Goal: Information Seeking & Learning: Learn about a topic

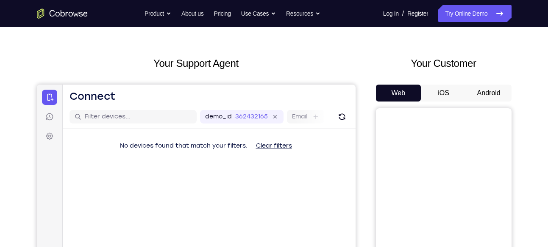
scroll to position [23, 0]
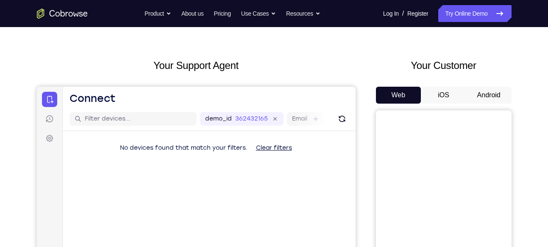
click at [492, 98] on button "Android" at bounding box center [488, 95] width 45 height 17
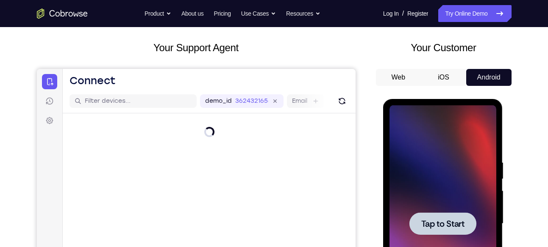
scroll to position [42, 0]
click at [448, 215] on div at bounding box center [442, 223] width 67 height 22
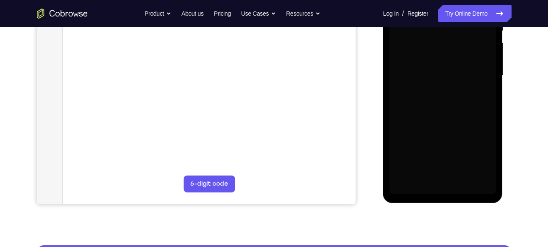
scroll to position [190, 0]
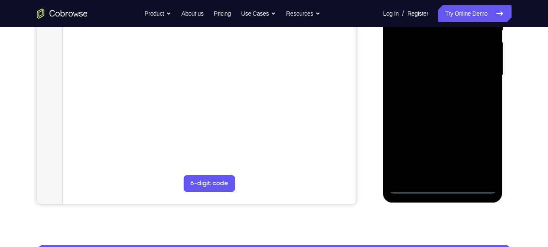
click at [441, 183] on div at bounding box center [442, 75] width 107 height 237
click at [445, 185] on div at bounding box center [442, 75] width 107 height 237
click at [475, 148] on div at bounding box center [442, 75] width 107 height 237
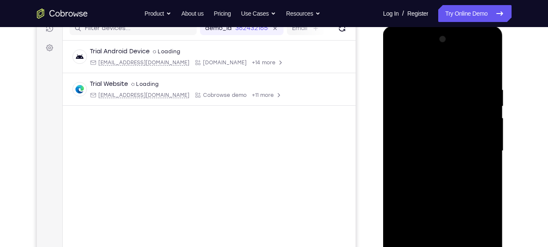
scroll to position [111, 0]
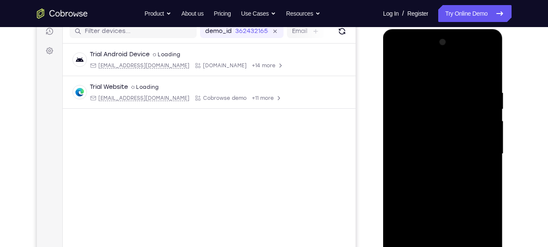
click at [399, 69] on div at bounding box center [442, 154] width 107 height 237
click at [482, 151] on div at bounding box center [442, 154] width 107 height 237
click at [434, 172] on div at bounding box center [442, 154] width 107 height 237
click at [429, 146] on div at bounding box center [442, 154] width 107 height 237
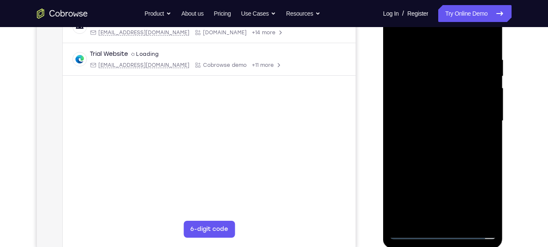
scroll to position [144, 0]
click at [443, 118] on div at bounding box center [442, 120] width 107 height 237
drag, startPoint x: 461, startPoint y: 140, endPoint x: 461, endPoint y: 119, distance: 20.3
click at [461, 119] on div at bounding box center [442, 120] width 107 height 237
click at [453, 147] on div at bounding box center [442, 120] width 107 height 237
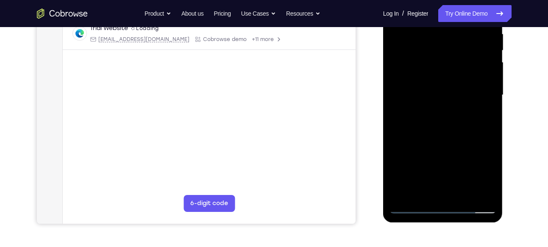
scroll to position [171, 0]
click at [489, 136] on div at bounding box center [442, 94] width 107 height 237
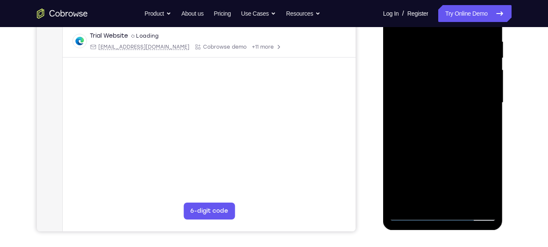
scroll to position [163, 0]
click at [489, 135] on div at bounding box center [442, 102] width 107 height 237
drag, startPoint x: 464, startPoint y: 145, endPoint x: 462, endPoint y: 120, distance: 24.7
click at [462, 120] on div at bounding box center [442, 102] width 107 height 237
drag, startPoint x: 464, startPoint y: 137, endPoint x: 465, endPoint y: 118, distance: 18.7
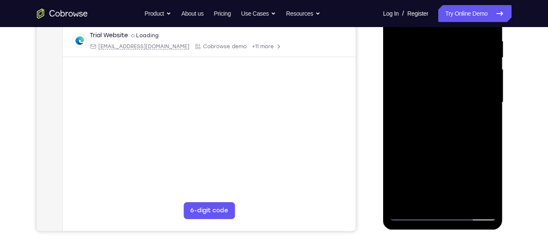
click at [465, 118] on div at bounding box center [442, 102] width 107 height 237
click at [487, 98] on div at bounding box center [442, 102] width 107 height 237
click at [489, 100] on div at bounding box center [442, 102] width 107 height 237
click at [461, 122] on div at bounding box center [442, 102] width 107 height 237
drag, startPoint x: 453, startPoint y: 153, endPoint x: 452, endPoint y: 89, distance: 64.0
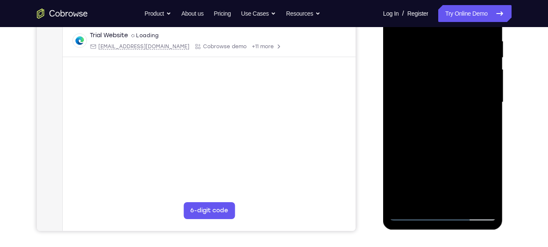
click at [452, 89] on div at bounding box center [442, 102] width 107 height 237
drag, startPoint x: 445, startPoint y: 132, endPoint x: 442, endPoint y: 82, distance: 50.1
click at [442, 82] on div at bounding box center [442, 102] width 107 height 237
drag, startPoint x: 471, startPoint y: 142, endPoint x: 479, endPoint y: 75, distance: 67.8
click at [479, 75] on div at bounding box center [442, 102] width 107 height 237
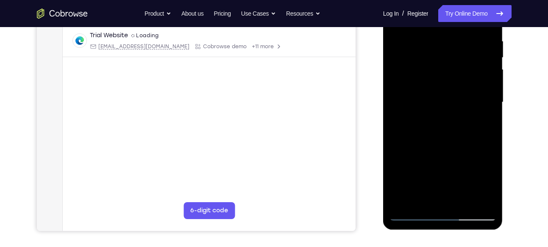
drag, startPoint x: 461, startPoint y: 158, endPoint x: 458, endPoint y: 92, distance: 65.3
click at [458, 92] on div at bounding box center [442, 102] width 107 height 237
click at [461, 201] on div at bounding box center [442, 102] width 107 height 237
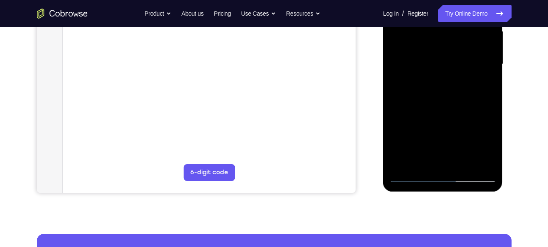
scroll to position [201, 0]
click at [465, 163] on div at bounding box center [442, 63] width 107 height 237
click at [448, 107] on div at bounding box center [442, 63] width 107 height 237
click at [443, 62] on div at bounding box center [442, 63] width 107 height 237
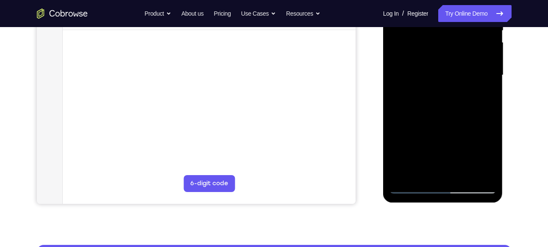
scroll to position [190, 0]
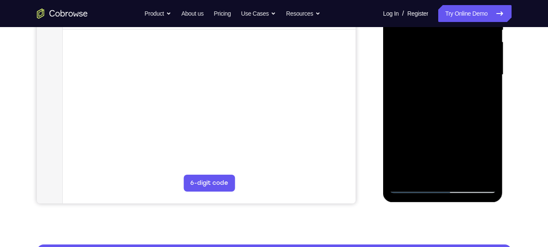
click at [427, 168] on div at bounding box center [442, 74] width 107 height 237
click at [403, 98] on div at bounding box center [442, 74] width 107 height 237
click at [404, 97] on div at bounding box center [442, 74] width 107 height 237
click at [493, 157] on div at bounding box center [442, 74] width 107 height 237
click at [431, 96] on div at bounding box center [442, 74] width 107 height 237
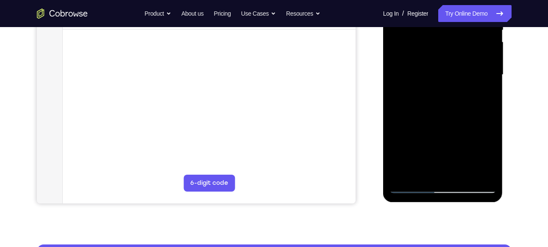
drag, startPoint x: 456, startPoint y: 72, endPoint x: 455, endPoint y: 47, distance: 24.2
click at [455, 47] on div at bounding box center [442, 74] width 107 height 237
click at [437, 98] on div at bounding box center [442, 74] width 107 height 237
click at [419, 174] on div at bounding box center [442, 74] width 107 height 237
click at [465, 123] on div at bounding box center [442, 74] width 107 height 237
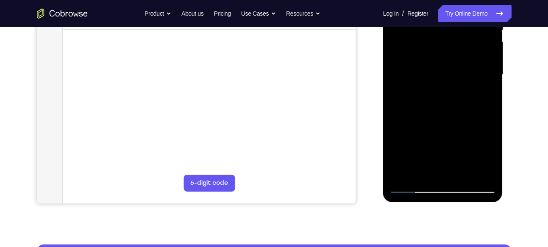
click at [483, 89] on div at bounding box center [442, 74] width 107 height 237
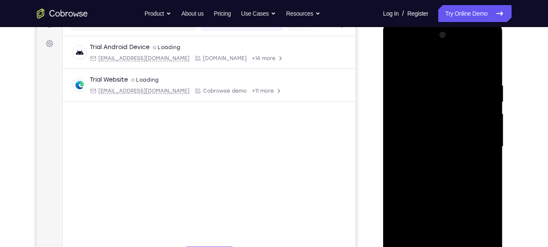
scroll to position [117, 0]
click at [397, 64] on div at bounding box center [442, 147] width 107 height 237
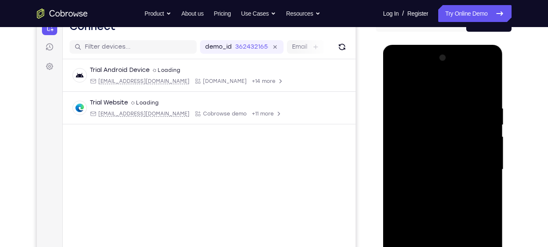
scroll to position [95, 0]
click at [399, 81] on div at bounding box center [442, 170] width 107 height 237
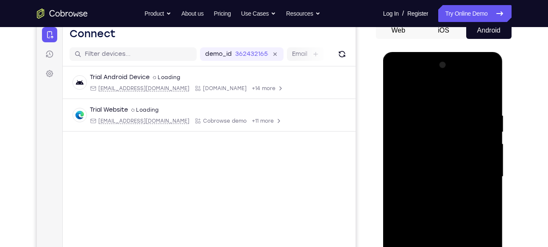
scroll to position [87, 0]
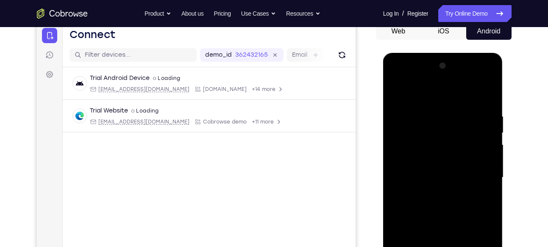
drag, startPoint x: 451, startPoint y: 129, endPoint x: 449, endPoint y: 147, distance: 18.3
click at [449, 147] on div at bounding box center [442, 177] width 107 height 237
click at [432, 103] on div at bounding box center [442, 177] width 107 height 237
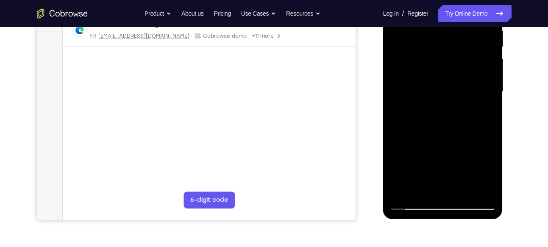
scroll to position [167, 0]
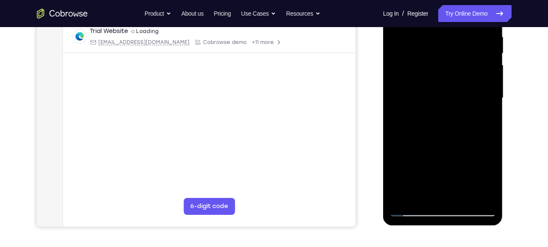
click at [485, 104] on div at bounding box center [442, 98] width 107 height 237
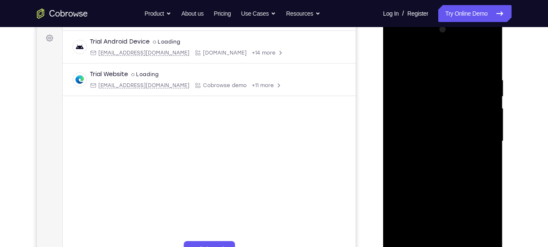
scroll to position [123, 0]
click at [484, 117] on div at bounding box center [442, 141] width 107 height 237
drag, startPoint x: 485, startPoint y: 113, endPoint x: 433, endPoint y: 111, distance: 51.3
click at [433, 111] on div at bounding box center [442, 141] width 107 height 237
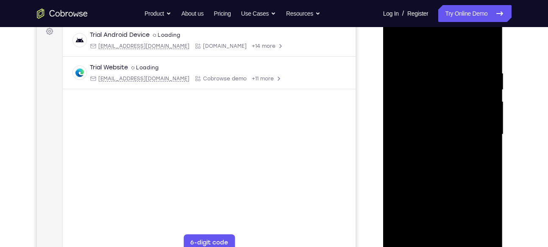
drag, startPoint x: 485, startPoint y: 107, endPoint x: 372, endPoint y: 120, distance: 113.0
click at [383, 120] on html "Online web based iOS Simulators and Android Emulators. Run iPhone, iPad, Mobile…" at bounding box center [443, 137] width 121 height 254
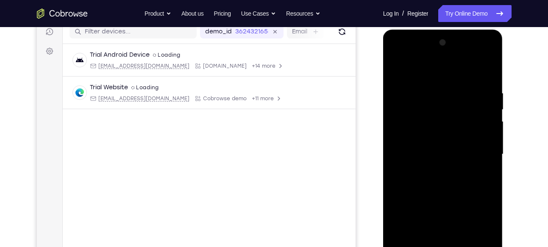
scroll to position [109, 0]
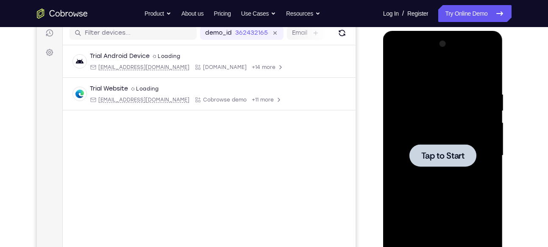
click at [450, 149] on div at bounding box center [442, 155] width 67 height 22
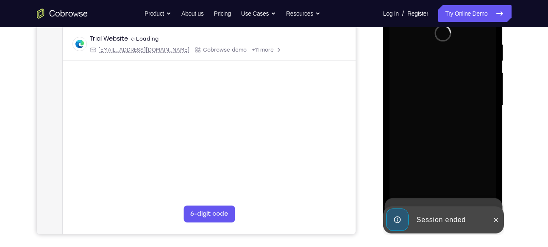
scroll to position [160, 0]
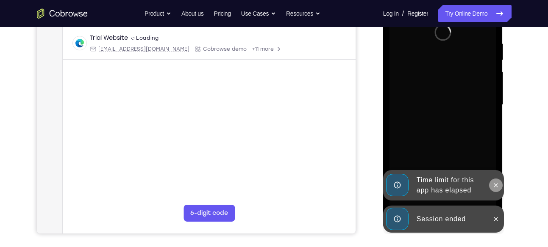
click at [495, 183] on icon at bounding box center [495, 185] width 7 height 7
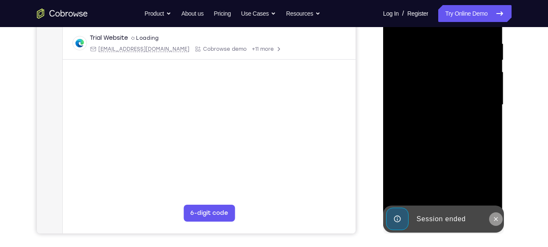
click at [496, 219] on icon at bounding box center [496, 219] width 4 height 4
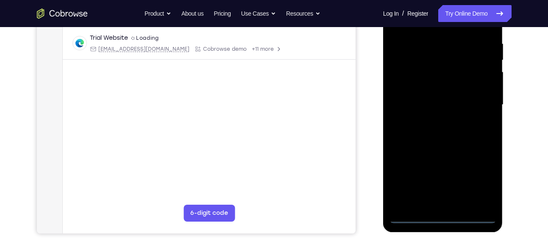
click at [443, 212] on div at bounding box center [442, 104] width 107 height 237
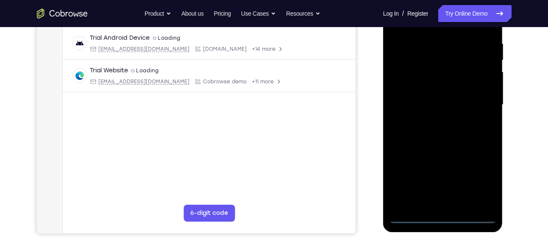
click at [442, 215] on div at bounding box center [442, 104] width 107 height 237
click at [479, 181] on div at bounding box center [442, 104] width 107 height 237
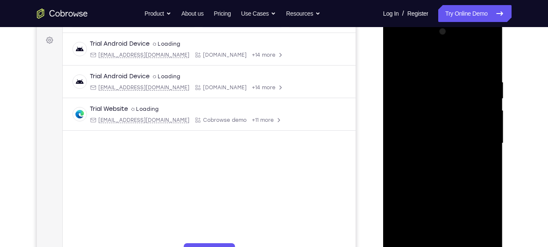
scroll to position [121, 0]
click at [401, 44] on div at bounding box center [442, 143] width 107 height 237
click at [479, 138] on div at bounding box center [442, 143] width 107 height 237
click at [429, 160] on div at bounding box center [442, 143] width 107 height 237
click at [432, 140] on div at bounding box center [442, 143] width 107 height 237
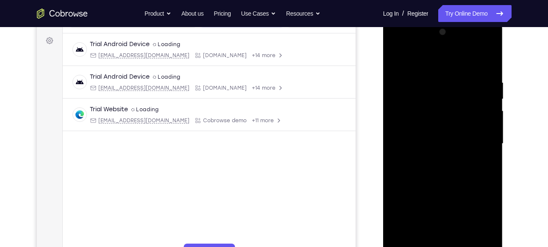
click at [419, 143] on div at bounding box center [442, 143] width 107 height 237
click at [447, 181] on div at bounding box center [442, 143] width 107 height 237
click at [429, 80] on div at bounding box center [442, 143] width 107 height 237
click at [483, 116] on div at bounding box center [442, 143] width 107 height 237
drag, startPoint x: 488, startPoint y: 116, endPoint x: 418, endPoint y: 116, distance: 70.3
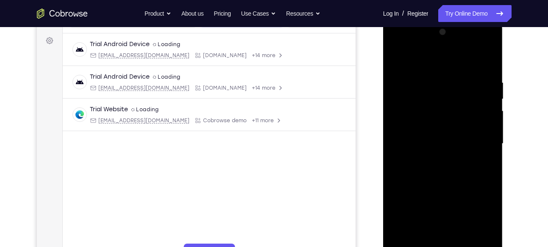
click at [418, 116] on div at bounding box center [442, 143] width 107 height 237
drag, startPoint x: 479, startPoint y: 118, endPoint x: 395, endPoint y: 118, distance: 84.7
click at [395, 118] on div at bounding box center [442, 143] width 107 height 237
drag, startPoint x: 485, startPoint y: 126, endPoint x: 409, endPoint y: 125, distance: 75.8
click at [409, 125] on div at bounding box center [442, 143] width 107 height 237
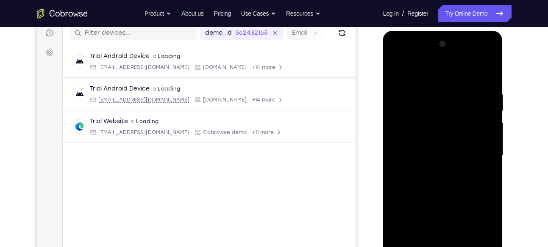
scroll to position [109, 0]
click at [479, 71] on div at bounding box center [442, 156] width 107 height 237
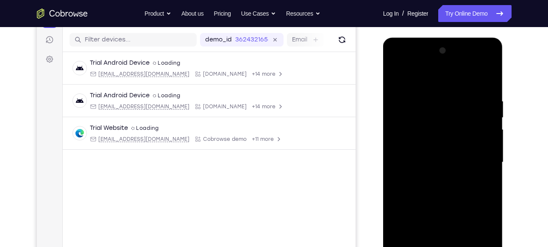
click at [490, 127] on div at bounding box center [442, 162] width 107 height 237
click at [487, 80] on div at bounding box center [442, 162] width 107 height 237
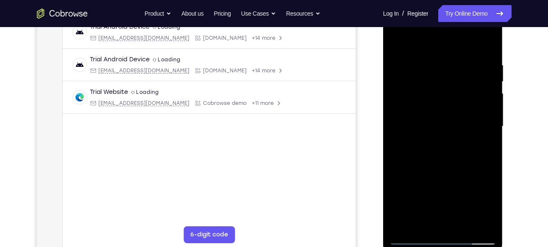
scroll to position [140, 0]
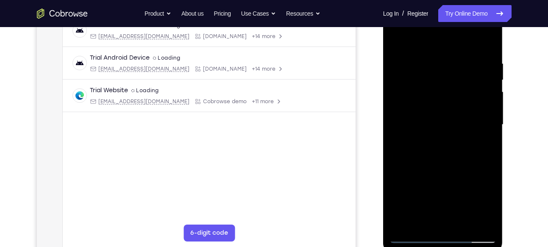
drag, startPoint x: 461, startPoint y: 171, endPoint x: 448, endPoint y: 66, distance: 105.0
click at [448, 66] on div at bounding box center [442, 124] width 107 height 237
drag, startPoint x: 440, startPoint y: 162, endPoint x: 440, endPoint y: 48, distance: 113.5
click at [440, 48] on div at bounding box center [442, 124] width 107 height 237
drag, startPoint x: 455, startPoint y: 192, endPoint x: 451, endPoint y: 104, distance: 88.2
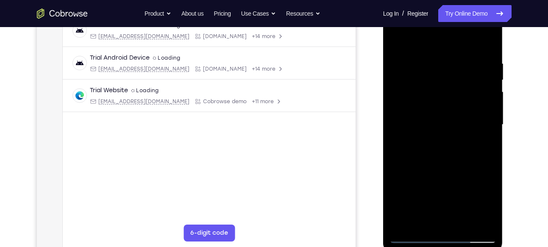
click at [451, 104] on div at bounding box center [442, 124] width 107 height 237
drag, startPoint x: 461, startPoint y: 168, endPoint x: 462, endPoint y: 139, distance: 29.2
click at [462, 139] on div at bounding box center [442, 124] width 107 height 237
click at [488, 114] on div at bounding box center [442, 124] width 107 height 237
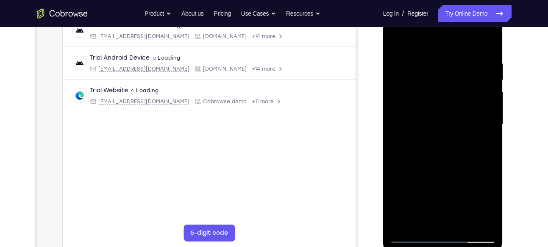
click at [488, 114] on div at bounding box center [442, 124] width 107 height 237
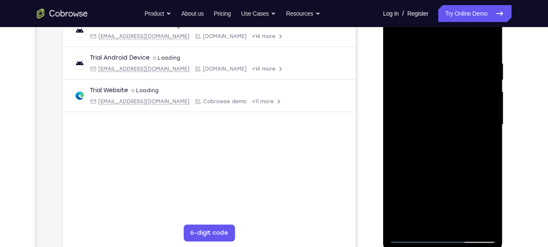
click at [488, 114] on div at bounding box center [442, 124] width 107 height 237
click at [490, 115] on div at bounding box center [442, 124] width 107 height 237
drag, startPoint x: 454, startPoint y: 128, endPoint x: 447, endPoint y: 82, distance: 47.1
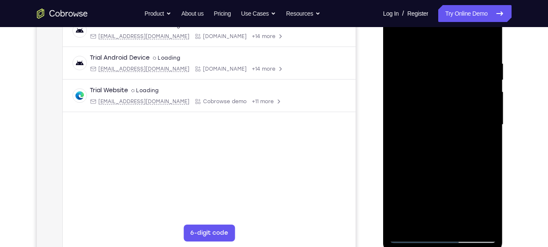
click at [447, 82] on div at bounding box center [442, 124] width 107 height 237
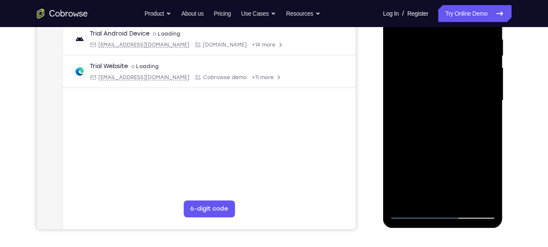
scroll to position [165, 0]
drag, startPoint x: 463, startPoint y: 148, endPoint x: 457, endPoint y: 75, distance: 73.1
click at [457, 75] on div at bounding box center [442, 100] width 107 height 237
drag, startPoint x: 457, startPoint y: 136, endPoint x: 455, endPoint y: 161, distance: 24.6
click at [455, 161] on div at bounding box center [442, 100] width 107 height 237
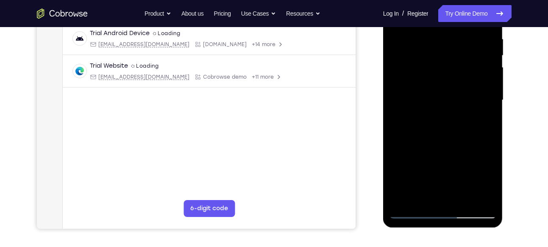
drag, startPoint x: 456, startPoint y: 103, endPoint x: 455, endPoint y: 141, distance: 37.7
click at [455, 141] on div at bounding box center [442, 100] width 107 height 237
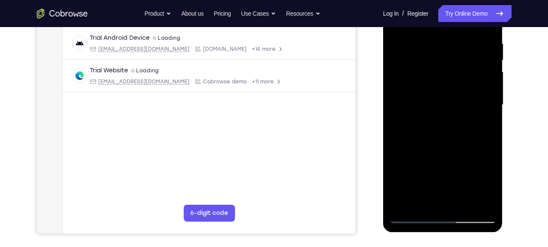
scroll to position [160, 0]
drag, startPoint x: 453, startPoint y: 147, endPoint x: 446, endPoint y: 75, distance: 71.4
click at [446, 75] on div at bounding box center [442, 105] width 107 height 237
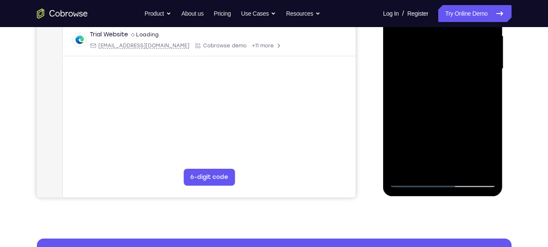
scroll to position [198, 0]
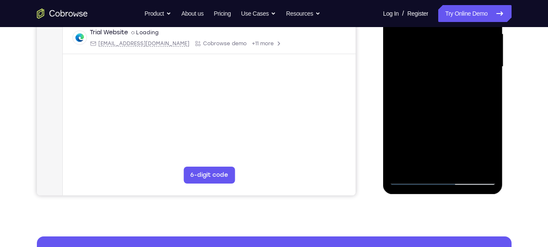
drag, startPoint x: 438, startPoint y: 129, endPoint x: 443, endPoint y: 45, distance: 84.0
click at [443, 45] on div at bounding box center [442, 66] width 107 height 237
drag, startPoint x: 468, startPoint y: 113, endPoint x: 463, endPoint y: 33, distance: 80.2
click at [463, 33] on div at bounding box center [442, 66] width 107 height 237
drag, startPoint x: 448, startPoint y: 122, endPoint x: 447, endPoint y: 31, distance: 91.1
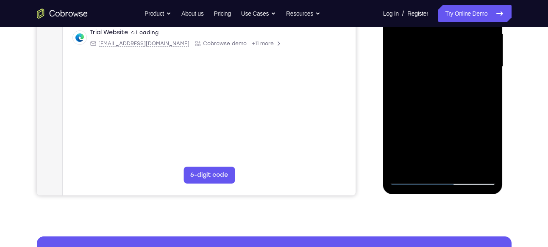
click at [447, 31] on div at bounding box center [442, 66] width 107 height 237
drag, startPoint x: 465, startPoint y: 136, endPoint x: 454, endPoint y: 44, distance: 91.8
click at [454, 44] on div at bounding box center [442, 66] width 107 height 237
drag, startPoint x: 447, startPoint y: 131, endPoint x: 446, endPoint y: 63, distance: 68.6
click at [446, 63] on div at bounding box center [442, 66] width 107 height 237
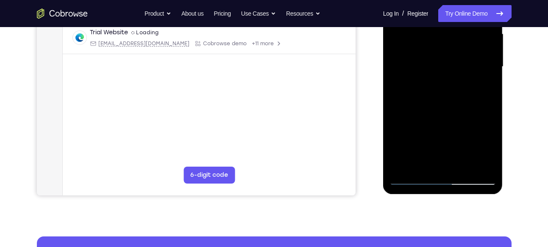
scroll to position [194, 0]
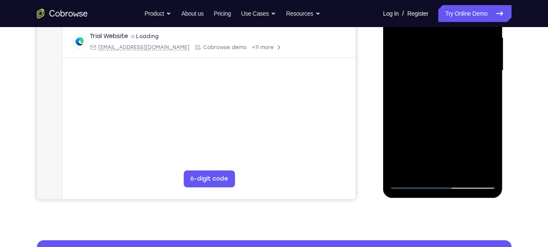
click at [487, 84] on div at bounding box center [442, 70] width 107 height 237
click at [490, 84] on div at bounding box center [442, 70] width 107 height 237
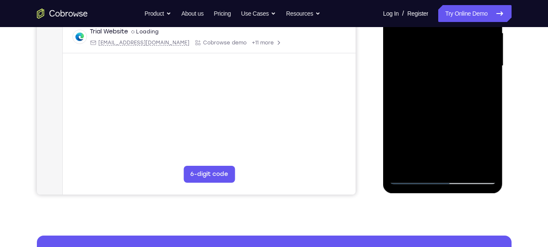
scroll to position [199, 0]
click at [490, 79] on div at bounding box center [442, 66] width 107 height 237
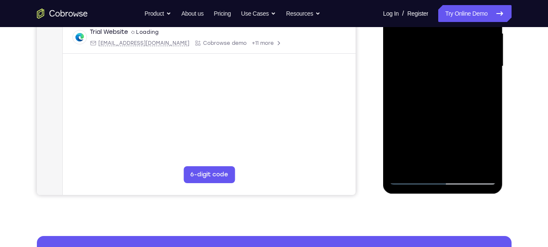
scroll to position [180, 0]
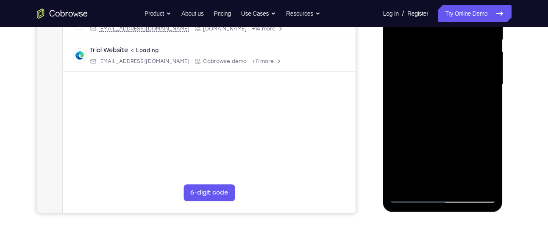
click at [486, 97] on div at bounding box center [442, 84] width 107 height 237
click at [490, 98] on div at bounding box center [442, 84] width 107 height 237
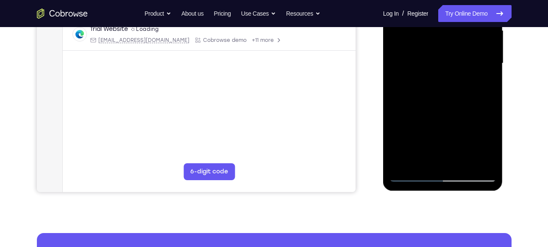
scroll to position [202, 0]
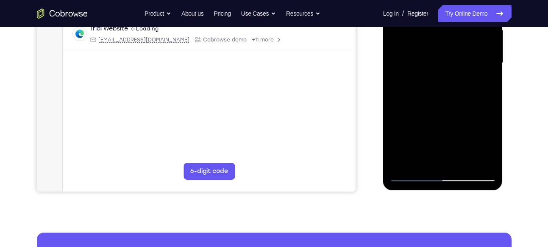
drag, startPoint x: 466, startPoint y: 115, endPoint x: 469, endPoint y: 65, distance: 49.6
click at [469, 65] on div at bounding box center [442, 63] width 107 height 237
drag, startPoint x: 465, startPoint y: 128, endPoint x: 470, endPoint y: 67, distance: 60.8
click at [470, 67] on div at bounding box center [442, 63] width 107 height 237
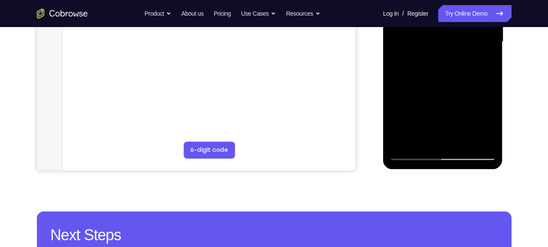
drag, startPoint x: 459, startPoint y: 89, endPoint x: 459, endPoint y: 75, distance: 13.6
click at [459, 75] on div at bounding box center [442, 41] width 107 height 237
drag, startPoint x: 465, startPoint y: 102, endPoint x: 466, endPoint y: 86, distance: 16.6
click at [466, 86] on div at bounding box center [442, 41] width 107 height 237
drag, startPoint x: 460, startPoint y: 107, endPoint x: 461, endPoint y: 82, distance: 25.4
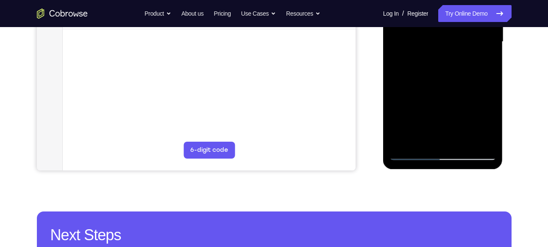
click at [461, 82] on div at bounding box center [442, 41] width 107 height 237
drag, startPoint x: 461, startPoint y: 108, endPoint x: 469, endPoint y: 58, distance: 51.0
click at [469, 58] on div at bounding box center [442, 41] width 107 height 237
drag, startPoint x: 464, startPoint y: 118, endPoint x: 466, endPoint y: 70, distance: 47.9
click at [466, 70] on div at bounding box center [442, 41] width 107 height 237
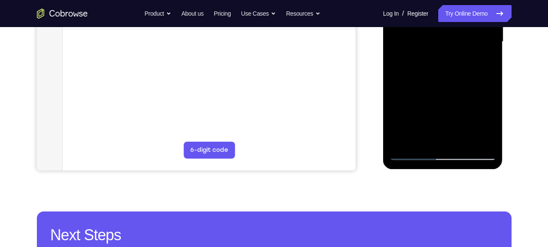
drag, startPoint x: 462, startPoint y: 111, endPoint x: 459, endPoint y: 57, distance: 54.3
click at [459, 57] on div at bounding box center [442, 41] width 107 height 237
drag, startPoint x: 463, startPoint y: 108, endPoint x: 465, endPoint y: 42, distance: 65.7
click at [465, 42] on div at bounding box center [442, 41] width 107 height 237
drag, startPoint x: 459, startPoint y: 102, endPoint x: 460, endPoint y: 28, distance: 73.7
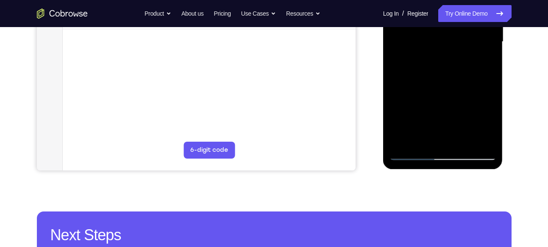
click at [460, 28] on div at bounding box center [442, 41] width 107 height 237
drag, startPoint x: 459, startPoint y: 112, endPoint x: 455, endPoint y: 34, distance: 78.4
click at [455, 34] on div at bounding box center [442, 41] width 107 height 237
drag, startPoint x: 451, startPoint y: 109, endPoint x: 450, endPoint y: 32, distance: 77.1
click at [450, 32] on div at bounding box center [442, 41] width 107 height 237
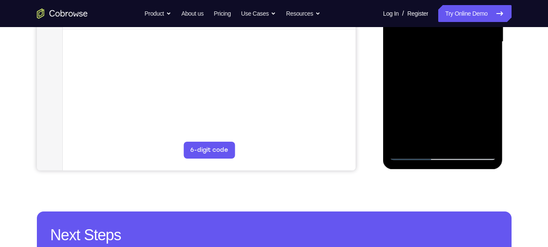
drag, startPoint x: 448, startPoint y: 97, endPoint x: 451, endPoint y: 29, distance: 67.8
click at [451, 29] on div at bounding box center [442, 41] width 107 height 237
drag, startPoint x: 457, startPoint y: 108, endPoint x: 458, endPoint y: 43, distance: 64.8
click at [458, 43] on div at bounding box center [442, 41] width 107 height 237
drag, startPoint x: 456, startPoint y: 103, endPoint x: 465, endPoint y: 37, distance: 66.2
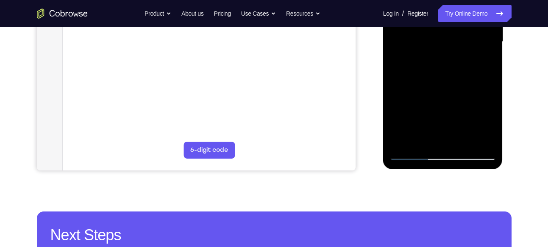
click at [465, 37] on div at bounding box center [442, 41] width 107 height 237
drag, startPoint x: 448, startPoint y: 117, endPoint x: 454, endPoint y: 41, distance: 76.9
click at [454, 41] on div at bounding box center [442, 41] width 107 height 237
drag, startPoint x: 465, startPoint y: 96, endPoint x: 465, endPoint y: 73, distance: 22.5
click at [465, 73] on div at bounding box center [442, 41] width 107 height 237
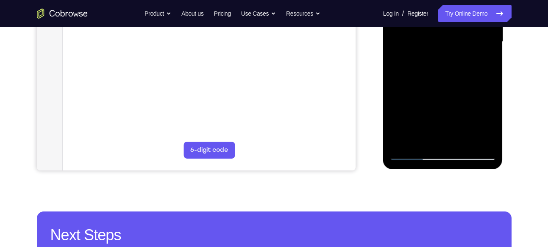
drag, startPoint x: 463, startPoint y: 98, endPoint x: 467, endPoint y: 50, distance: 48.0
click at [467, 50] on div at bounding box center [442, 41] width 107 height 237
drag, startPoint x: 460, startPoint y: 92, endPoint x: 462, endPoint y: 36, distance: 56.8
click at [462, 36] on div at bounding box center [442, 41] width 107 height 237
drag, startPoint x: 456, startPoint y: 111, endPoint x: 457, endPoint y: 43, distance: 67.8
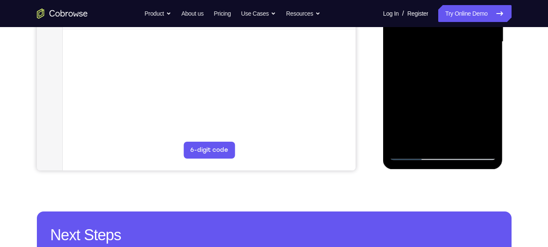
click at [457, 43] on div at bounding box center [442, 41] width 107 height 237
drag, startPoint x: 457, startPoint y: 95, endPoint x: 458, endPoint y: 53, distance: 42.4
click at [458, 53] on div at bounding box center [442, 41] width 107 height 237
drag, startPoint x: 465, startPoint y: 99, endPoint x: 465, endPoint y: 85, distance: 14.0
click at [465, 85] on div at bounding box center [442, 41] width 107 height 237
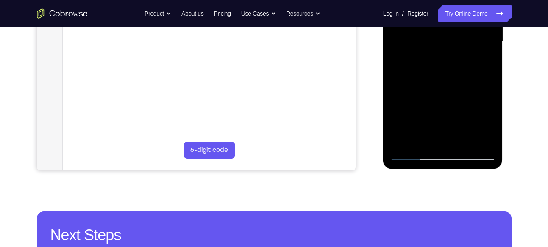
click at [487, 71] on div at bounding box center [442, 41] width 107 height 237
click at [489, 68] on div at bounding box center [442, 41] width 107 height 237
drag, startPoint x: 465, startPoint y: 102, endPoint x: 465, endPoint y: 53, distance: 48.3
click at [465, 53] on div at bounding box center [442, 41] width 107 height 237
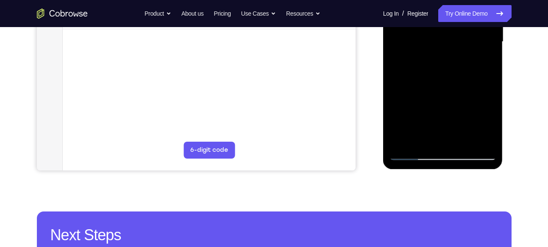
drag, startPoint x: 460, startPoint y: 97, endPoint x: 463, endPoint y: 48, distance: 48.8
click at [463, 48] on div at bounding box center [442, 41] width 107 height 237
drag, startPoint x: 459, startPoint y: 109, endPoint x: 460, endPoint y: 54, distance: 55.1
click at [460, 54] on div at bounding box center [442, 41] width 107 height 237
drag, startPoint x: 457, startPoint y: 103, endPoint x: 459, endPoint y: 78, distance: 25.5
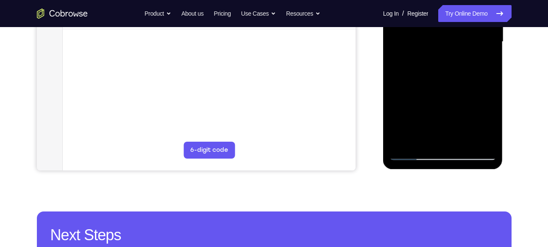
click at [459, 78] on div at bounding box center [442, 41] width 107 height 237
drag, startPoint x: 466, startPoint y: 102, endPoint x: 466, endPoint y: 77, distance: 25.4
click at [466, 77] on div at bounding box center [442, 41] width 107 height 237
drag, startPoint x: 473, startPoint y: 107, endPoint x: 468, endPoint y: 64, distance: 43.4
click at [468, 64] on div at bounding box center [442, 41] width 107 height 237
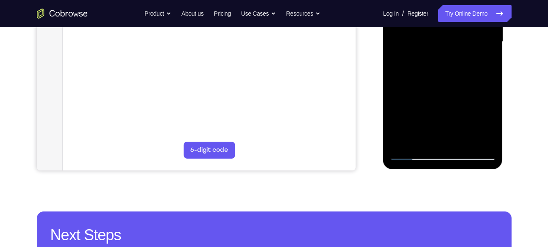
drag, startPoint x: 466, startPoint y: 109, endPoint x: 457, endPoint y: 32, distance: 77.6
click at [457, 32] on div at bounding box center [442, 41] width 107 height 237
drag, startPoint x: 457, startPoint y: 104, endPoint x: 456, endPoint y: 60, distance: 44.5
click at [456, 60] on div at bounding box center [442, 41] width 107 height 237
drag, startPoint x: 469, startPoint y: 109, endPoint x: 460, endPoint y: 44, distance: 65.9
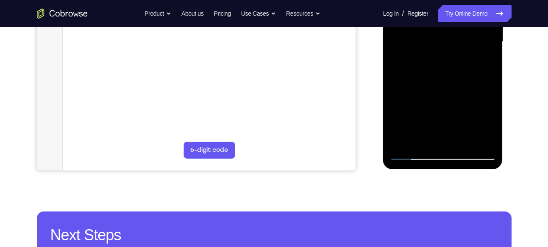
click at [460, 44] on div at bounding box center [442, 41] width 107 height 237
click at [491, 48] on div at bounding box center [442, 41] width 107 height 237
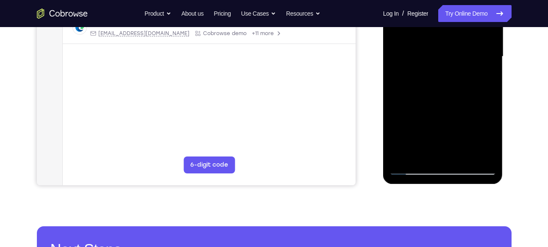
scroll to position [208, 0]
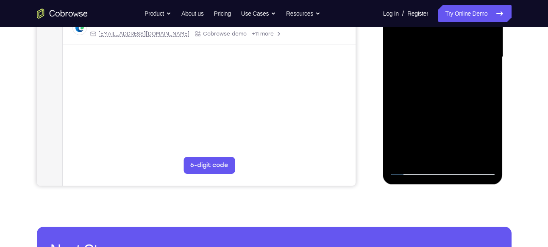
click at [488, 65] on div at bounding box center [442, 57] width 107 height 237
drag, startPoint x: 462, startPoint y: 98, endPoint x: 462, endPoint y: 47, distance: 51.2
click at [462, 47] on div at bounding box center [442, 57] width 107 height 237
drag, startPoint x: 463, startPoint y: 126, endPoint x: 460, endPoint y: 51, distance: 75.4
click at [460, 51] on div at bounding box center [442, 57] width 107 height 237
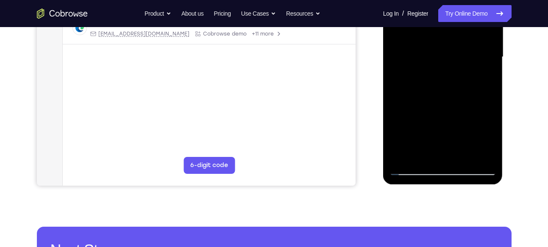
drag, startPoint x: 460, startPoint y: 115, endPoint x: 463, endPoint y: 45, distance: 69.5
click at [463, 45] on div at bounding box center [442, 57] width 107 height 237
drag, startPoint x: 457, startPoint y: 116, endPoint x: 457, endPoint y: 44, distance: 72.4
click at [457, 44] on div at bounding box center [442, 57] width 107 height 237
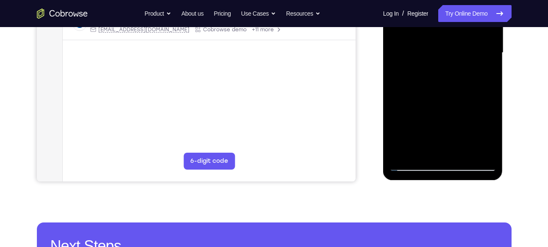
scroll to position [212, 0]
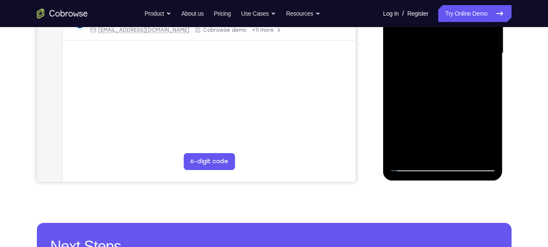
drag, startPoint x: 449, startPoint y: 99, endPoint x: 447, endPoint y: 27, distance: 72.0
click at [447, 27] on div at bounding box center [442, 53] width 107 height 237
drag, startPoint x: 446, startPoint y: 113, endPoint x: 446, endPoint y: 61, distance: 52.1
click at [446, 61] on div at bounding box center [442, 53] width 107 height 237
drag, startPoint x: 456, startPoint y: 104, endPoint x: 457, endPoint y: 41, distance: 63.5
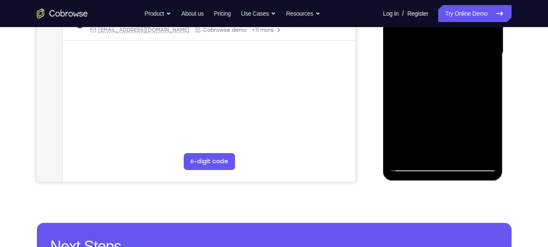
click at [457, 41] on div at bounding box center [442, 53] width 107 height 237
drag, startPoint x: 463, startPoint y: 102, endPoint x: 460, endPoint y: 37, distance: 64.4
click at [460, 37] on div at bounding box center [442, 53] width 107 height 237
drag, startPoint x: 460, startPoint y: 111, endPoint x: 461, endPoint y: 69, distance: 42.0
click at [461, 69] on div at bounding box center [442, 53] width 107 height 237
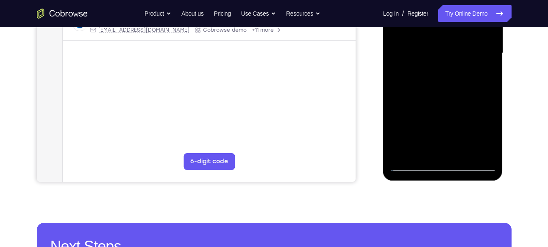
drag, startPoint x: 473, startPoint y: 105, endPoint x: 470, endPoint y: 72, distance: 33.2
click at [470, 72] on div at bounding box center [442, 53] width 107 height 237
drag, startPoint x: 462, startPoint y: 112, endPoint x: 462, endPoint y: 83, distance: 28.8
click at [462, 83] on div at bounding box center [442, 53] width 107 height 237
drag, startPoint x: 458, startPoint y: 119, endPoint x: 457, endPoint y: 74, distance: 44.9
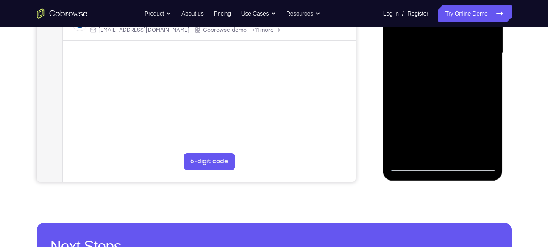
click at [457, 74] on div at bounding box center [442, 53] width 107 height 237
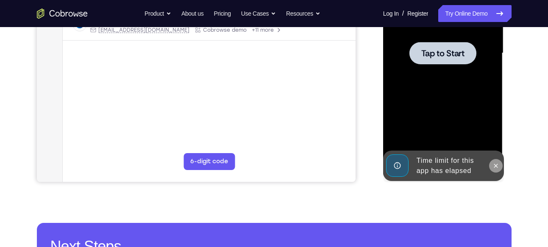
click at [496, 166] on icon at bounding box center [496, 166] width 4 height 4
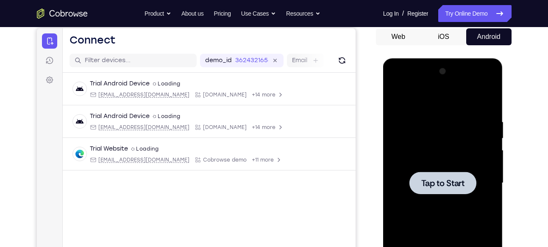
scroll to position [81, 0]
